Goal: Information Seeking & Learning: Learn about a topic

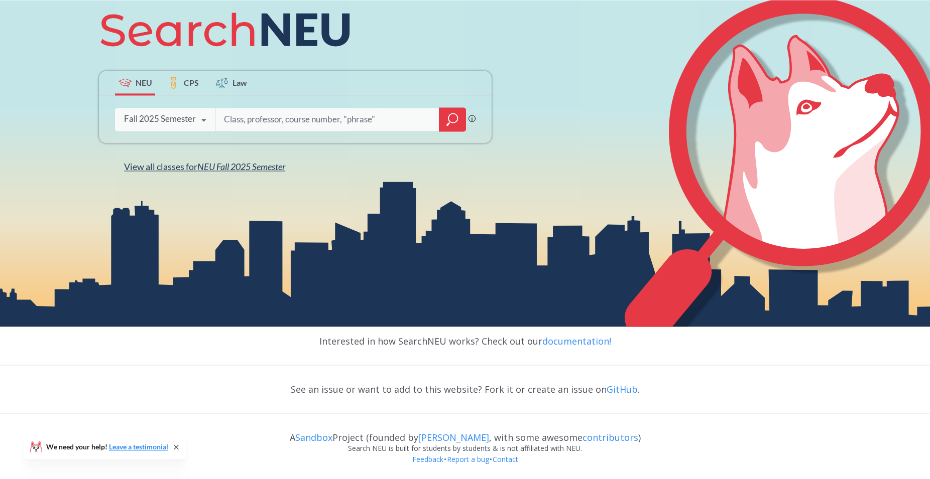
scroll to position [168, 0]
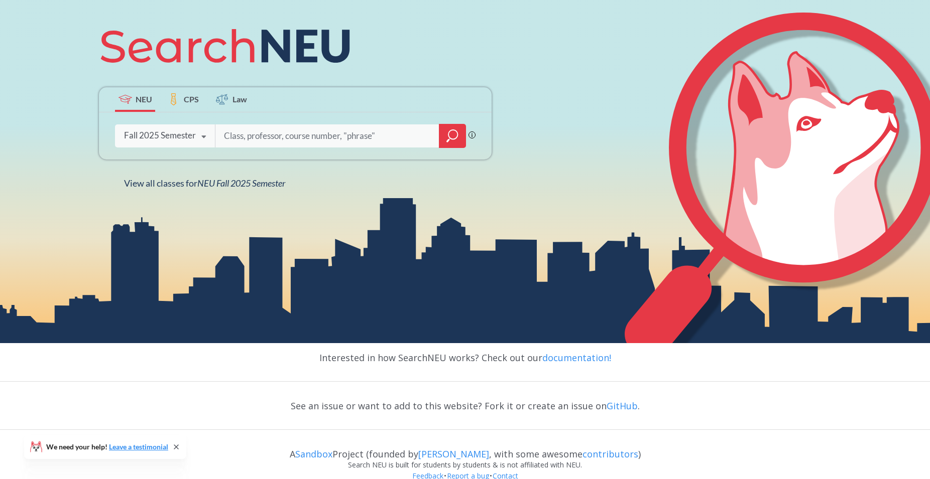
click at [208, 136] on icon at bounding box center [203, 137] width 19 height 28
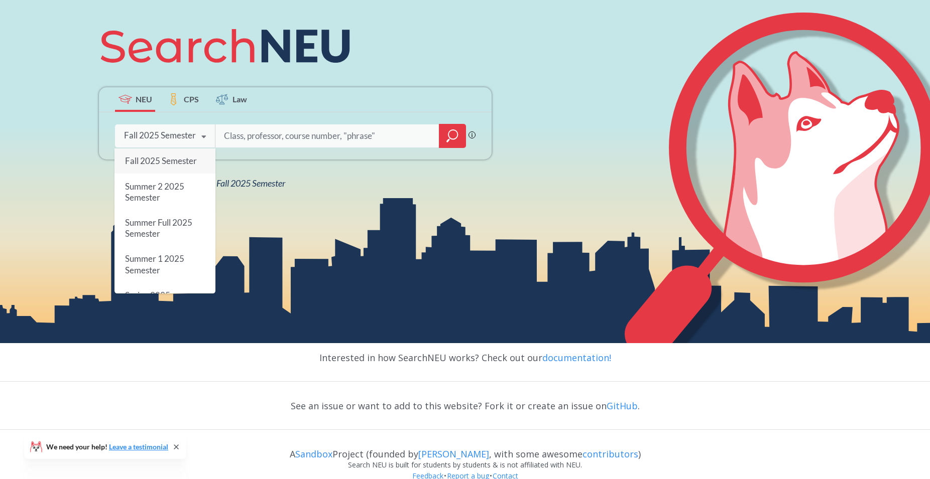
click at [173, 165] on div "Fall 2025 Semester" at bounding box center [164, 161] width 101 height 25
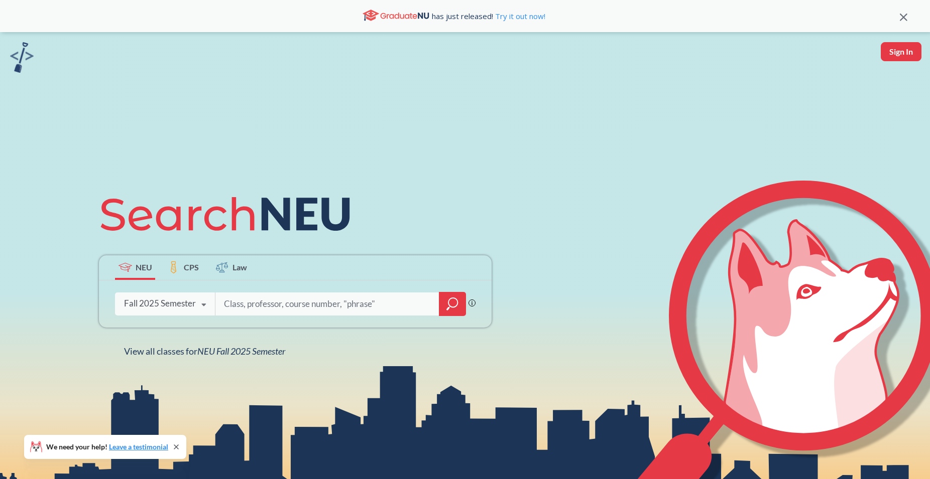
scroll to position [102, 0]
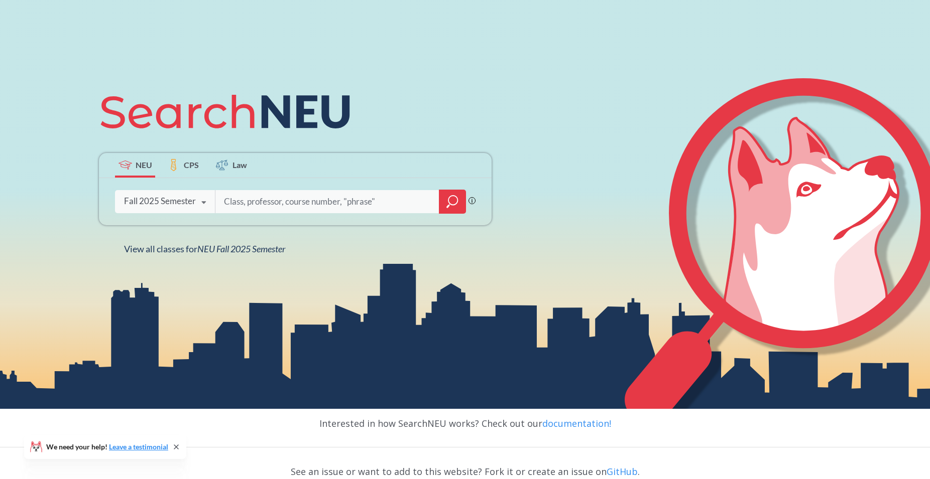
click at [370, 211] on input "search" at bounding box center [327, 201] width 209 height 21
click at [314, 192] on input "search" at bounding box center [327, 201] width 209 height 21
click at [283, 212] on input "search" at bounding box center [327, 201] width 209 height 21
type input "acct"
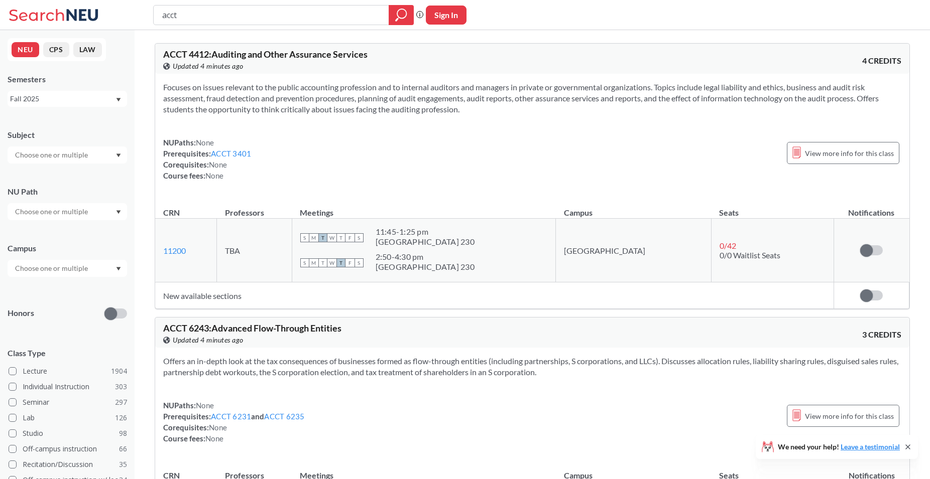
click at [52, 268] on input "text" at bounding box center [52, 269] width 84 height 12
click at [87, 289] on span "( 2064 )" at bounding box center [97, 291] width 20 height 9
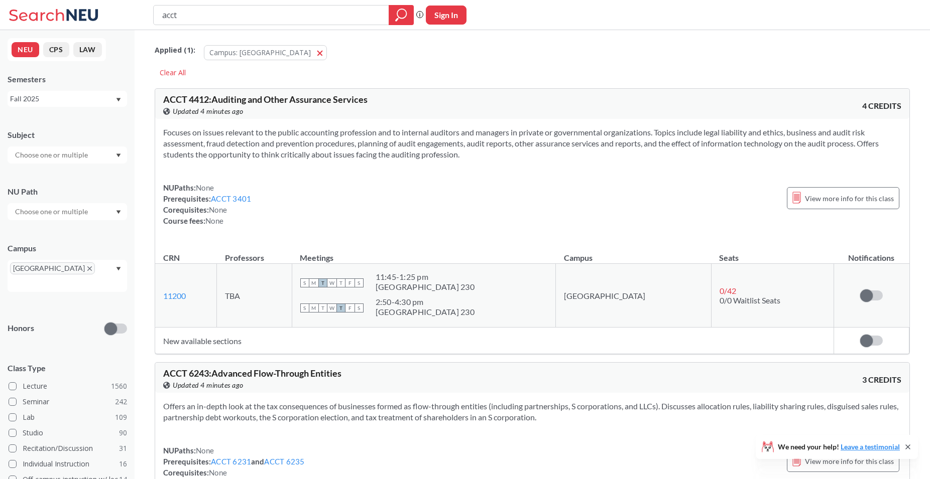
click at [118, 193] on div "NU Path" at bounding box center [67, 191] width 119 height 11
click at [67, 156] on input "text" at bounding box center [52, 155] width 84 height 12
click at [86, 136] on div "Subject" at bounding box center [67, 134] width 119 height 11
click at [77, 152] on input "text" at bounding box center [52, 155] width 84 height 12
click at [65, 180] on p "Computer Science" at bounding box center [69, 183] width 113 height 10
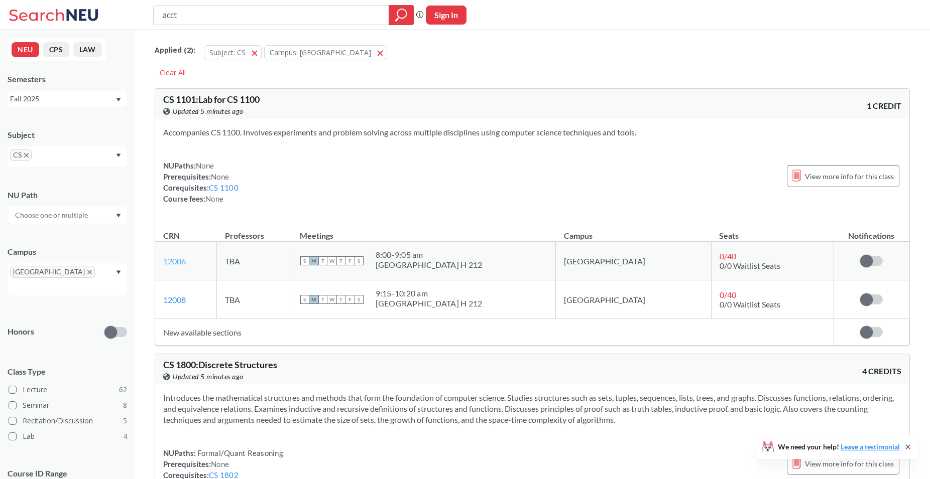
click at [171, 262] on link "12006" at bounding box center [174, 261] width 23 height 10
click at [470, 257] on div "8:00 - 9:05 am" at bounding box center [428, 255] width 107 height 10
click at [719, 269] on span "0/0 Waitlist Seats" at bounding box center [749, 266] width 61 height 10
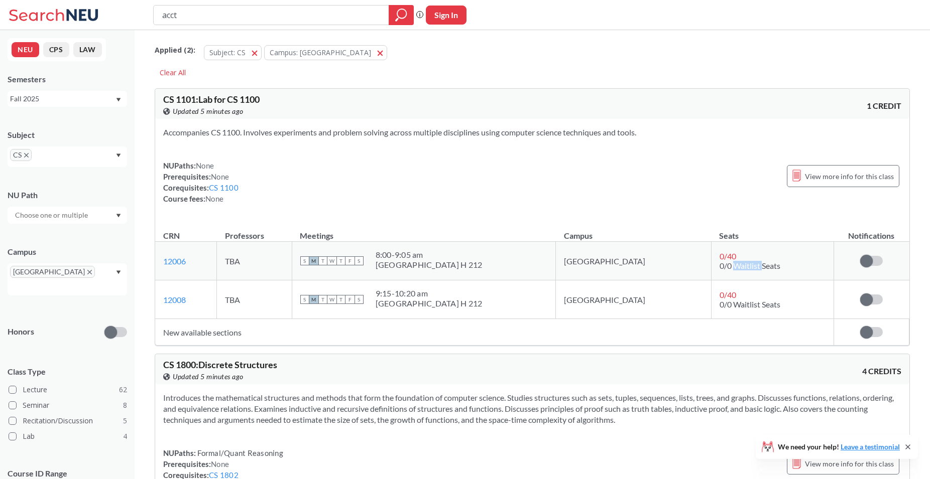
click at [719, 269] on span "0/0 Waitlist Seats" at bounding box center [749, 266] width 61 height 10
click at [819, 175] on span "View more info for this class" at bounding box center [849, 176] width 89 height 13
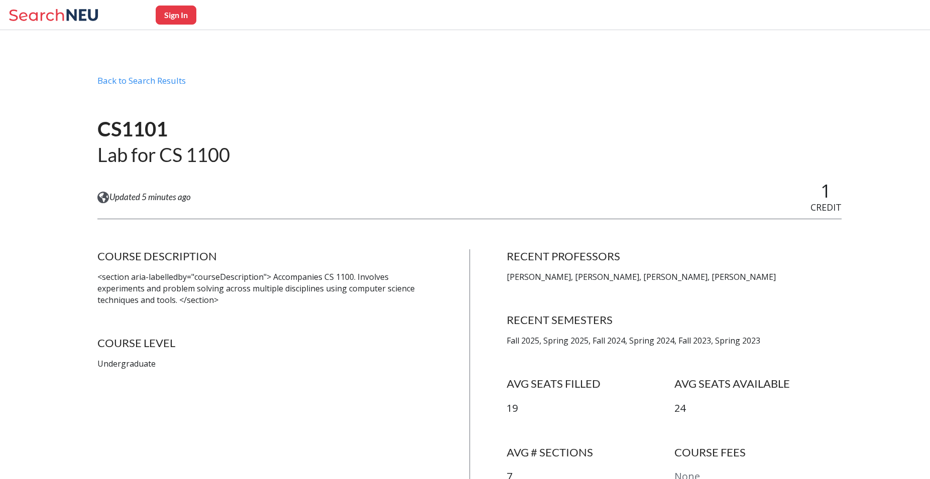
scroll to position [154, 0]
